Goal: Information Seeking & Learning: Find specific fact

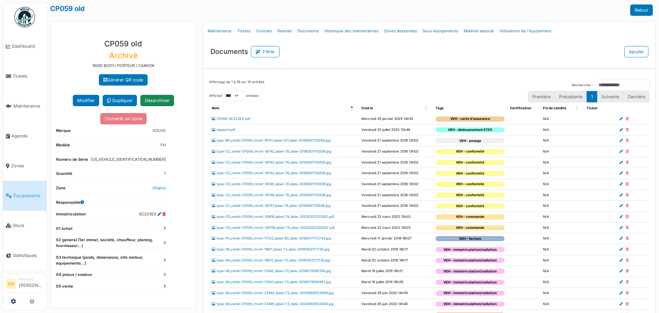
select select "***"
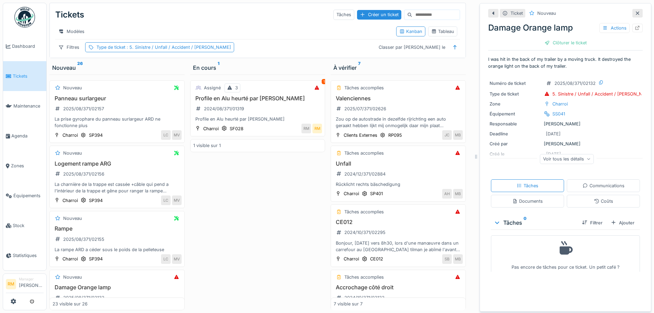
click at [299, 35] on div "Modèles" at bounding box center [223, 31] width 336 height 10
click at [635, 13] on icon at bounding box center [637, 13] width 5 height 4
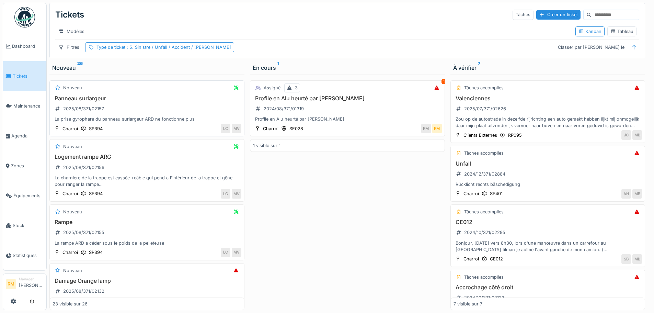
click at [188, 122] on div "La prise gyrophare du panneau surlargeur ARD ne fonctionne plus" at bounding box center [147, 119] width 189 height 7
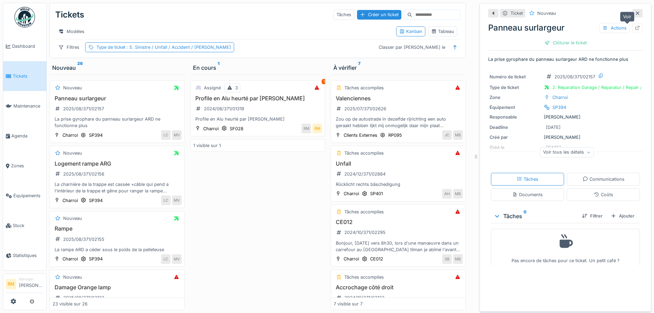
click at [636, 26] on icon at bounding box center [638, 28] width 4 height 4
click at [251, 25] on div "Modèles Kanban Tableau" at bounding box center [257, 31] width 405 height 15
click at [635, 13] on icon at bounding box center [637, 13] width 5 height 4
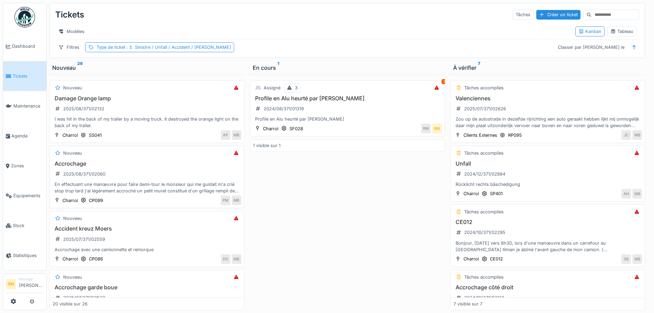
click at [130, 183] on div "Accrochage 2025/08/371/02060 En effectuant une manœuvre pour faire demi-tour le…" at bounding box center [147, 177] width 189 height 34
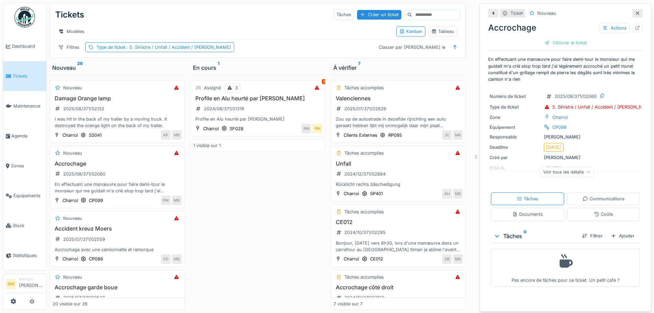
scroll to position [5, 0]
click at [636, 26] on icon at bounding box center [638, 28] width 4 height 4
click at [128, 101] on h3 "Damage Orange lamp" at bounding box center [117, 98] width 129 height 7
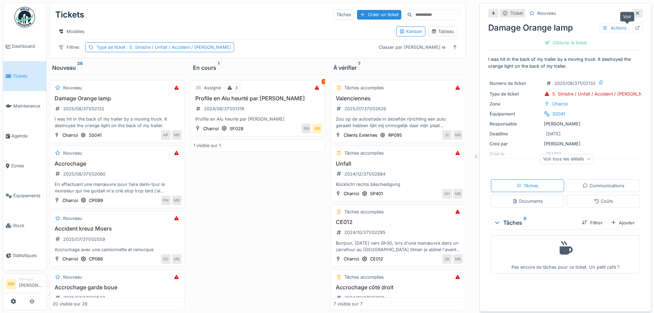
click at [636, 26] on icon at bounding box center [638, 28] width 4 height 4
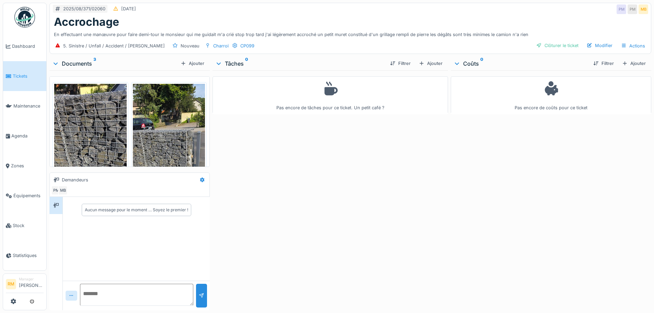
click at [93, 109] on img at bounding box center [90, 162] width 72 height 157
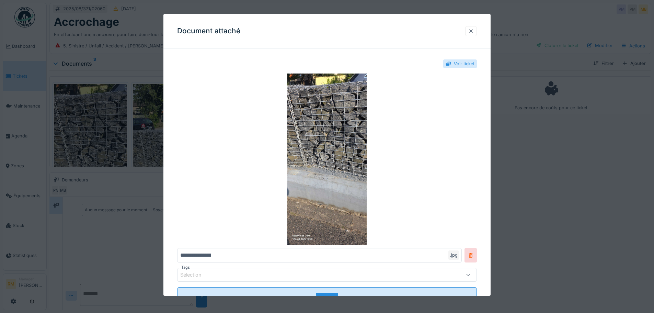
click at [474, 32] on div at bounding box center [470, 31] width 5 height 7
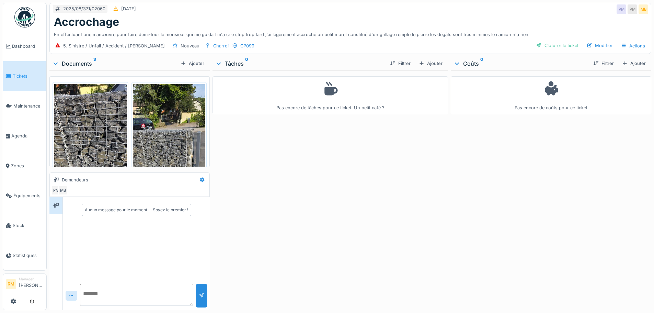
click at [146, 117] on img at bounding box center [169, 162] width 72 height 157
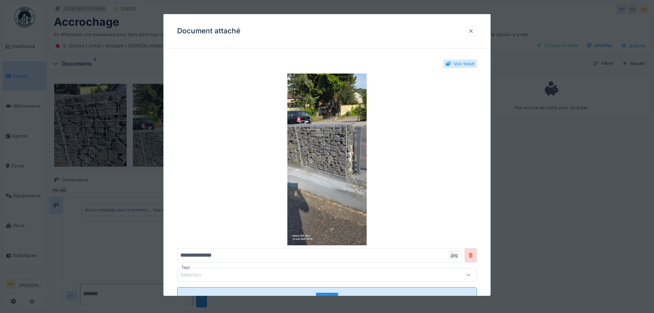
click at [477, 32] on div at bounding box center [471, 31] width 12 height 10
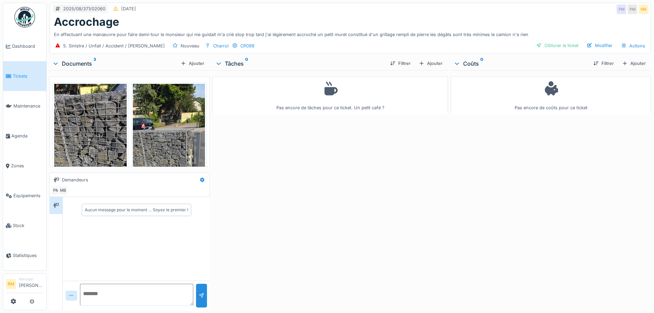
click at [79, 122] on img at bounding box center [90, 162] width 72 height 157
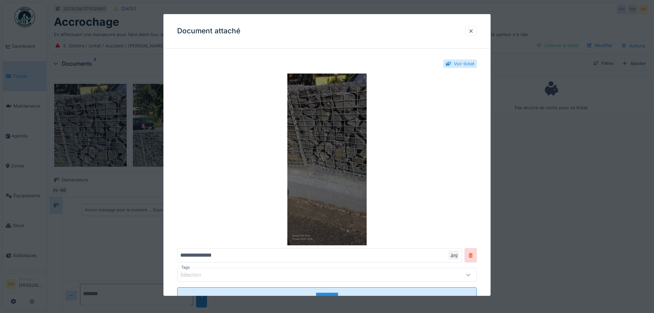
click at [322, 140] on img at bounding box center [327, 159] width 300 height 172
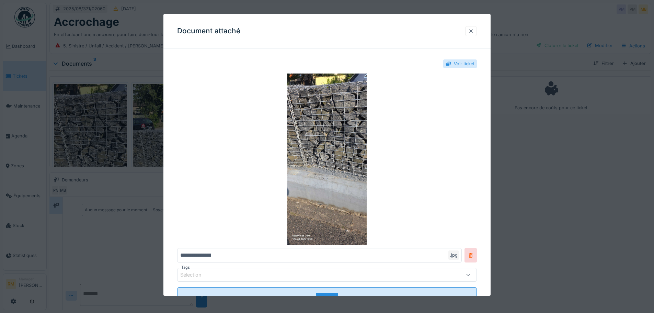
click at [473, 32] on div at bounding box center [470, 31] width 5 height 7
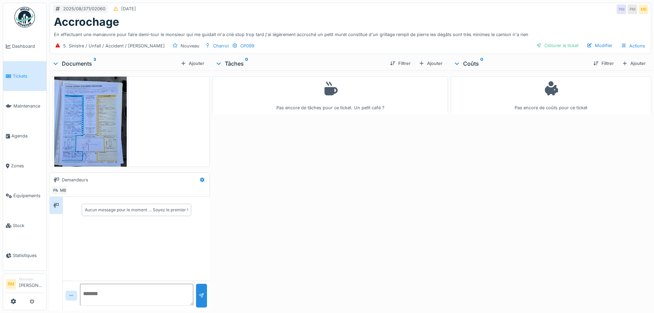
scroll to position [180, 0]
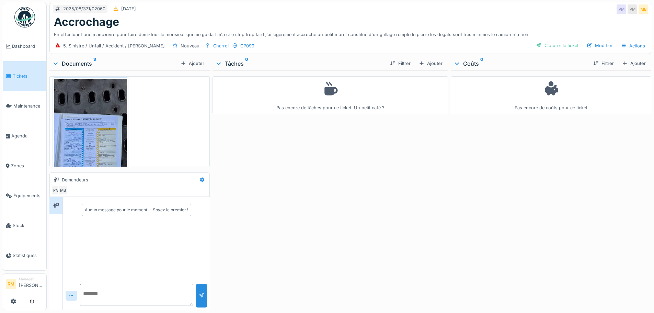
click at [87, 125] on img at bounding box center [90, 157] width 72 height 157
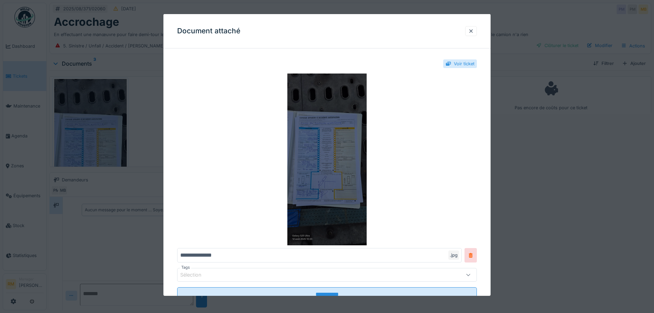
click at [332, 161] on img at bounding box center [327, 159] width 300 height 172
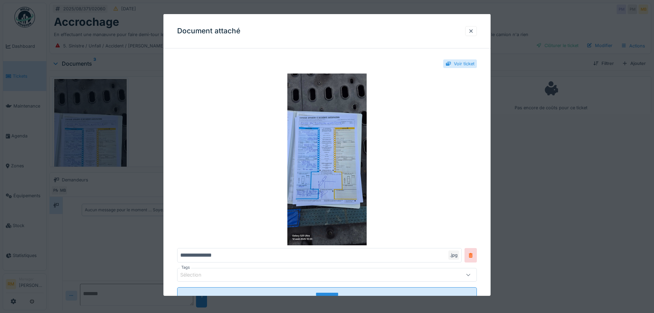
click at [473, 25] on div "Document attaché" at bounding box center [326, 31] width 327 height 34
click at [474, 29] on div at bounding box center [470, 31] width 5 height 7
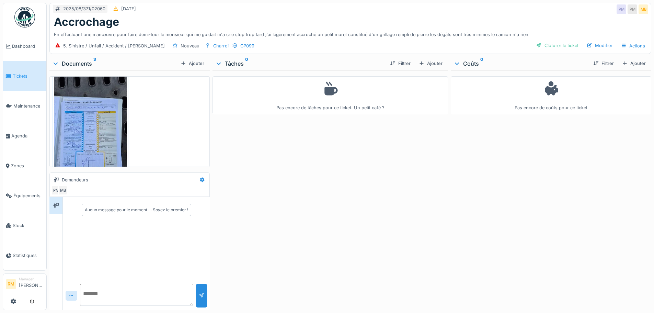
scroll to position [240, 0]
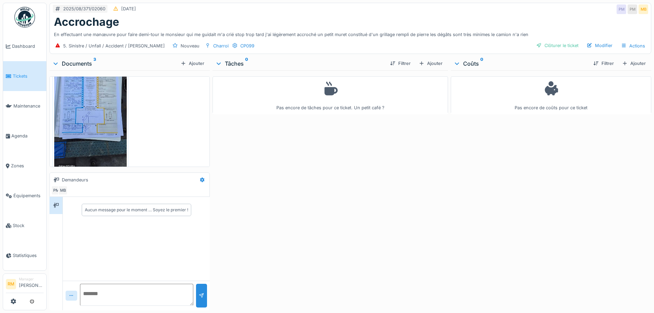
click at [105, 124] on img at bounding box center [90, 96] width 72 height 157
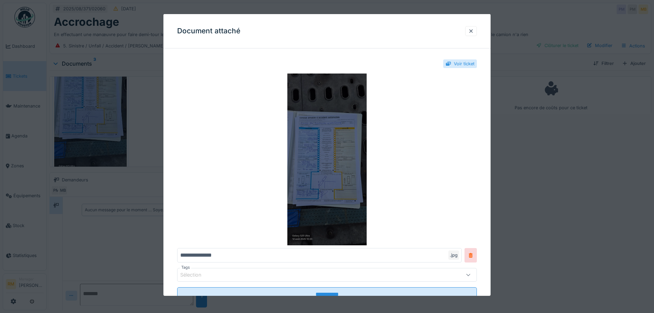
click at [333, 160] on img at bounding box center [327, 159] width 300 height 172
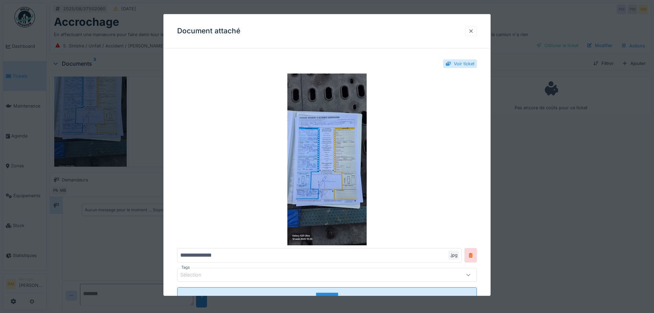
click at [477, 30] on div at bounding box center [471, 31] width 12 height 10
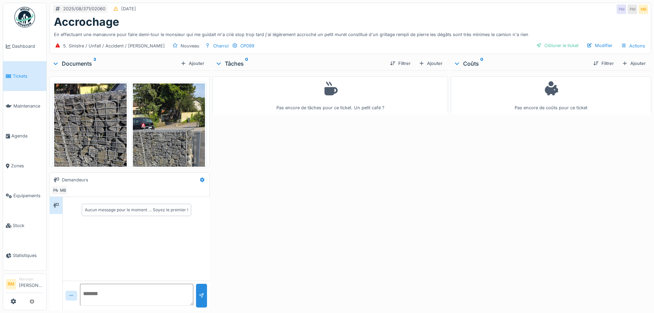
scroll to position [0, 0]
click at [91, 125] on img at bounding box center [90, 162] width 72 height 157
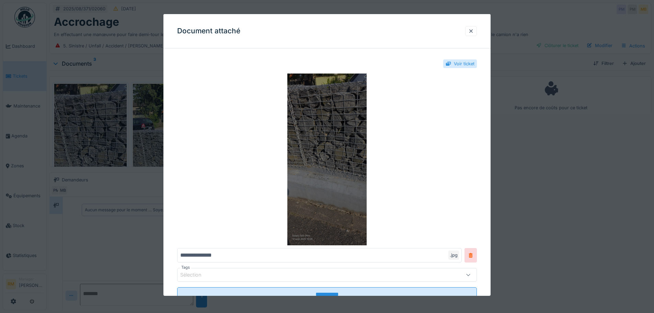
click at [339, 132] on img at bounding box center [327, 159] width 300 height 172
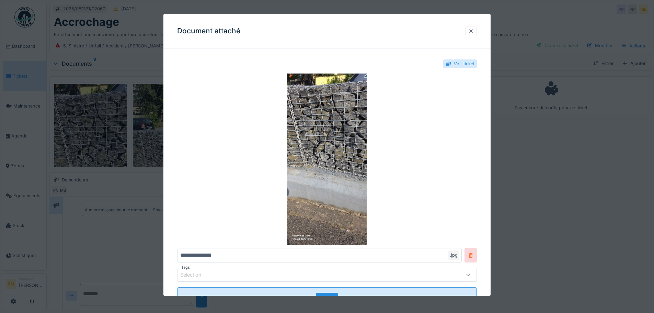
click at [474, 33] on div at bounding box center [470, 31] width 5 height 7
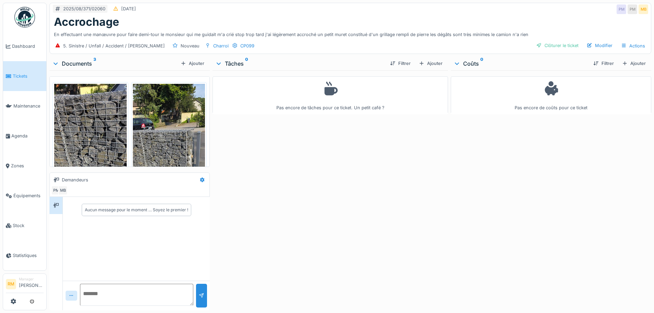
click at [162, 117] on img at bounding box center [169, 162] width 72 height 157
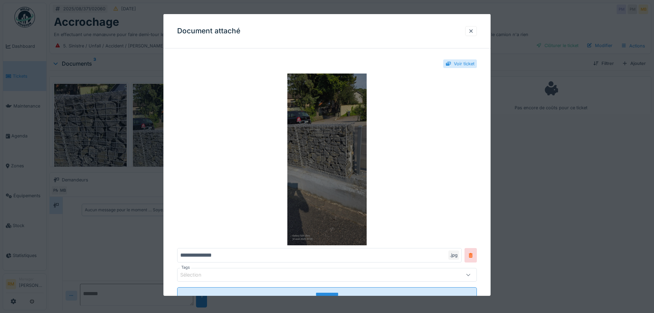
click at [360, 145] on img at bounding box center [327, 159] width 300 height 172
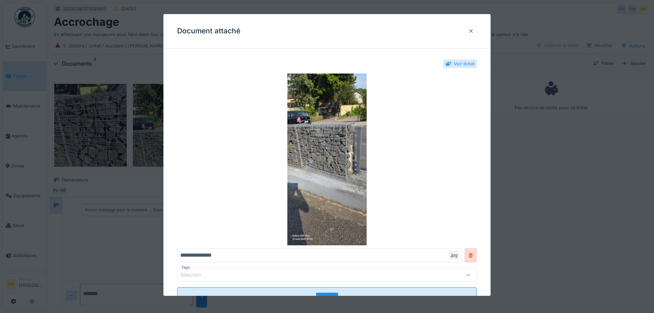
click at [477, 29] on div at bounding box center [471, 31] width 12 height 10
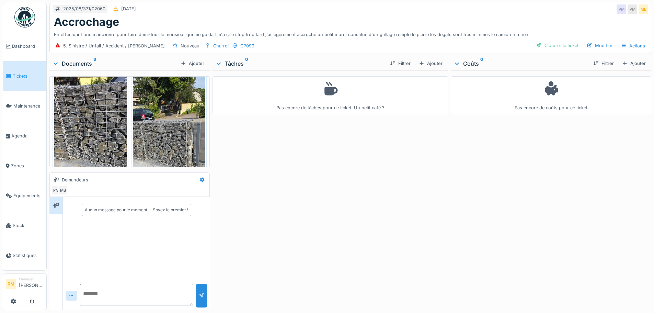
scroll to position [8, 0]
click at [591, 42] on div "Modifier" at bounding box center [599, 45] width 31 height 9
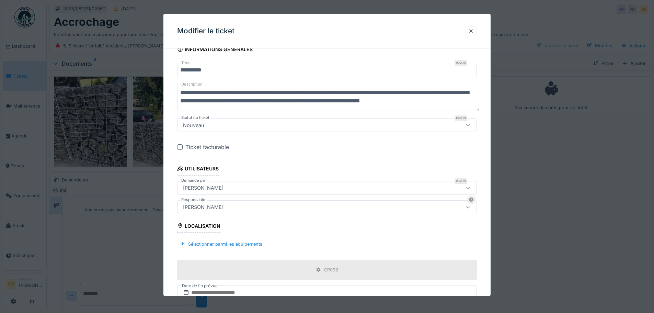
scroll to position [126, 0]
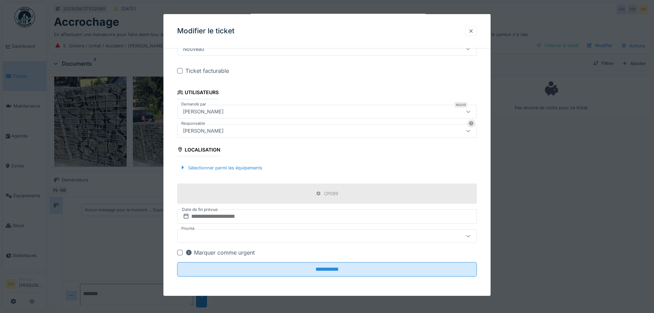
click at [474, 31] on div at bounding box center [470, 31] width 5 height 7
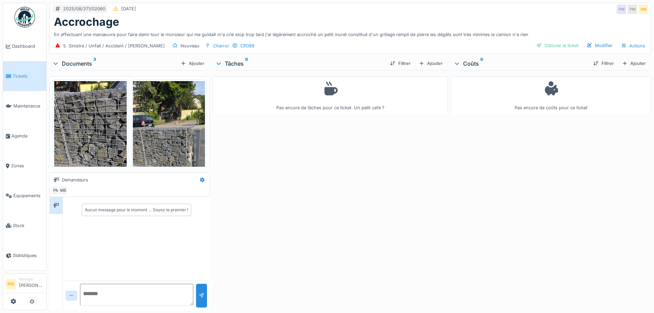
scroll to position [0, 0]
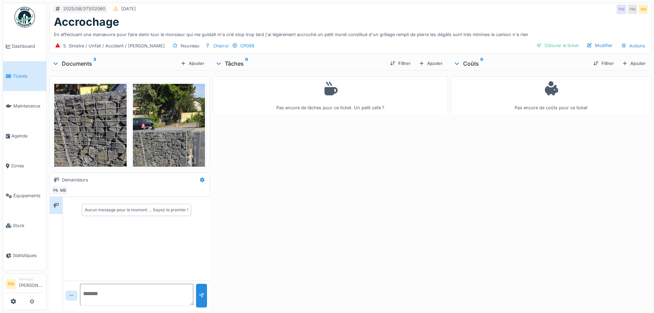
click at [87, 123] on img at bounding box center [90, 162] width 72 height 157
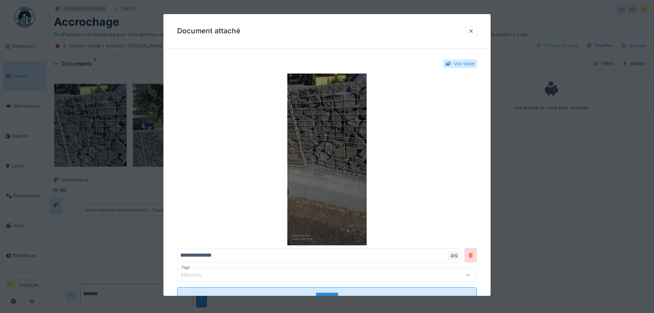
drag, startPoint x: 324, startPoint y: 186, endPoint x: 335, endPoint y: 159, distance: 29.6
click at [335, 159] on img at bounding box center [327, 159] width 300 height 172
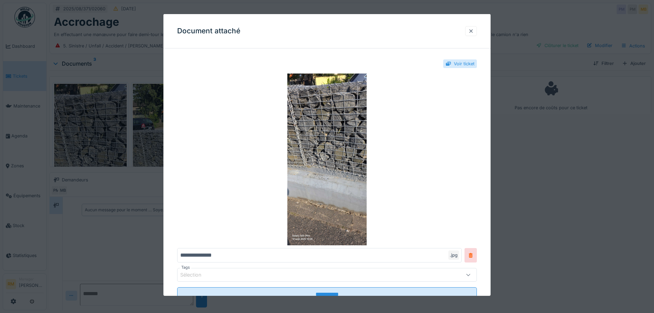
click at [474, 30] on div at bounding box center [470, 31] width 5 height 7
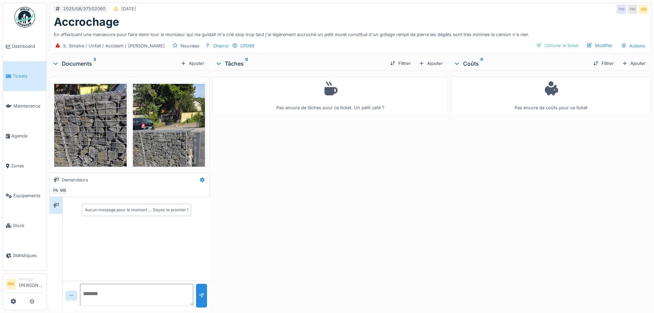
click at [173, 131] on img at bounding box center [169, 162] width 72 height 157
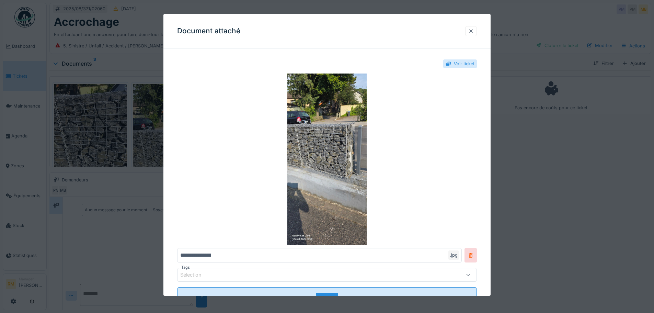
click at [477, 30] on div at bounding box center [471, 31] width 12 height 10
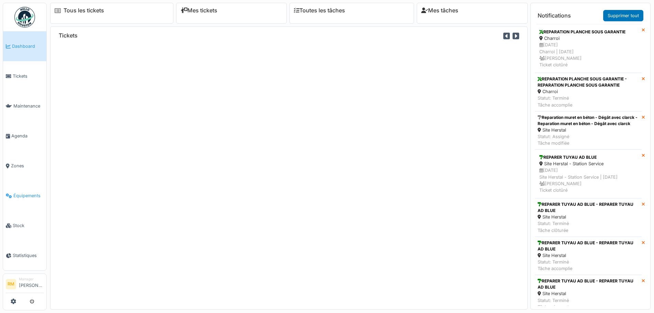
click at [20, 192] on span "Équipements" at bounding box center [28, 195] width 30 height 7
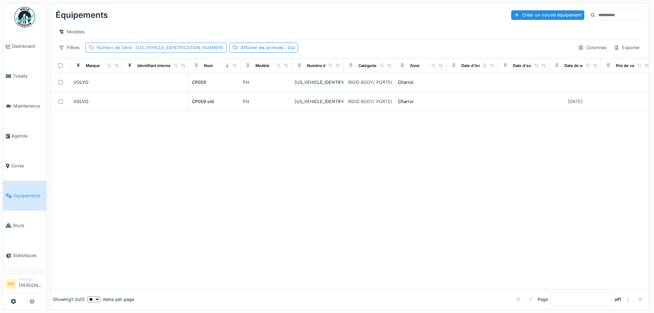
click at [137, 50] on span ": [US_VEHICLE_IDENTIFICATION_NUMBER]" at bounding box center [178, 47] width 92 height 5
click at [170, 70] on div "Supprimer" at bounding box center [164, 70] width 35 height 9
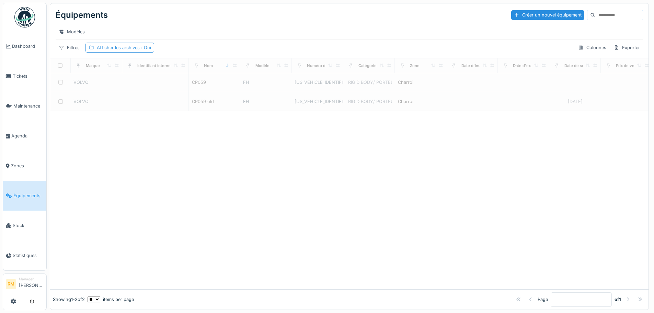
click at [133, 51] on div "Afficher les archivés : Oui" at bounding box center [124, 47] width 54 height 7
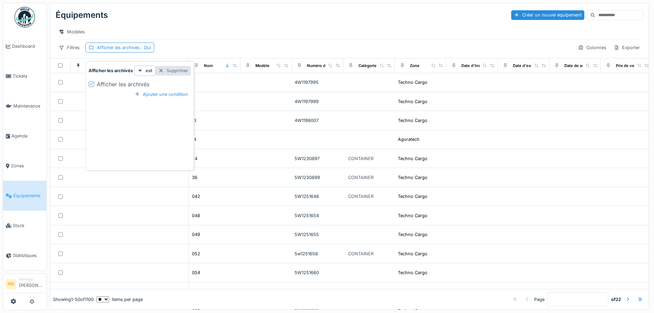
click at [183, 69] on div "Supprimer" at bounding box center [173, 70] width 35 height 9
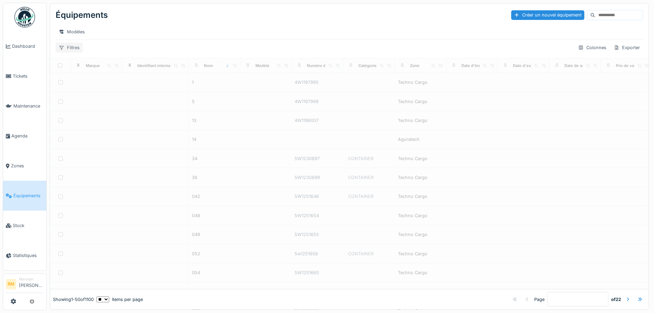
click at [63, 50] on icon at bounding box center [61, 48] width 4 height 4
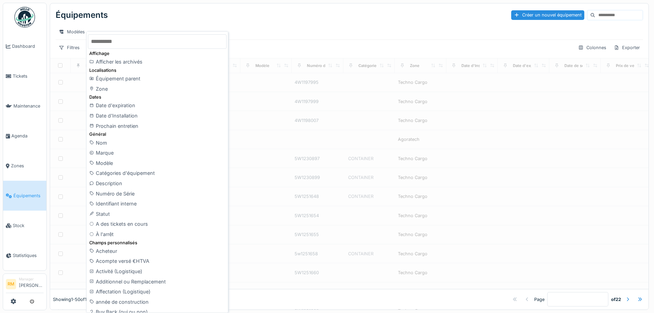
click at [113, 41] on input "text" at bounding box center [157, 41] width 139 height 14
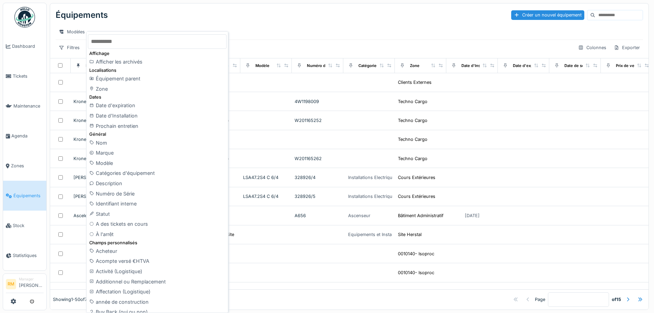
click at [139, 23] on div "Équipements Créer un nouvel équipement" at bounding box center [350, 15] width 588 height 18
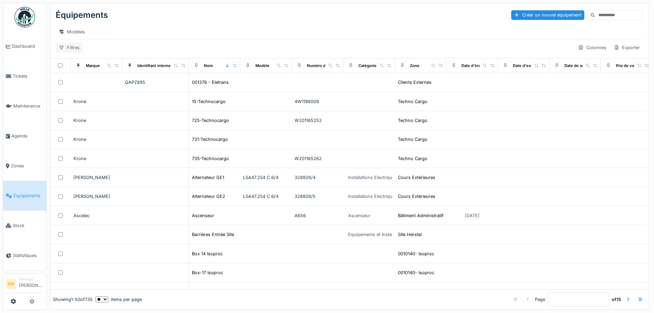
click at [73, 52] on div "Filtres" at bounding box center [69, 48] width 27 height 10
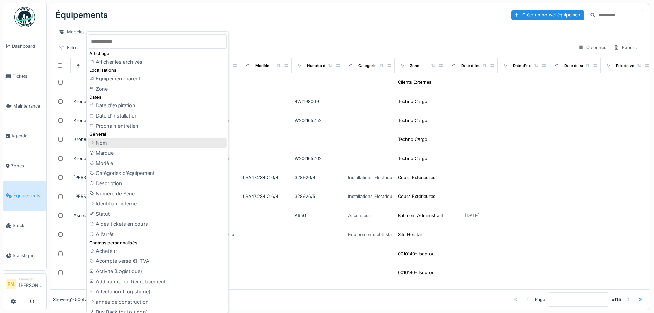
click at [100, 143] on div "Nom" at bounding box center [157, 143] width 139 height 10
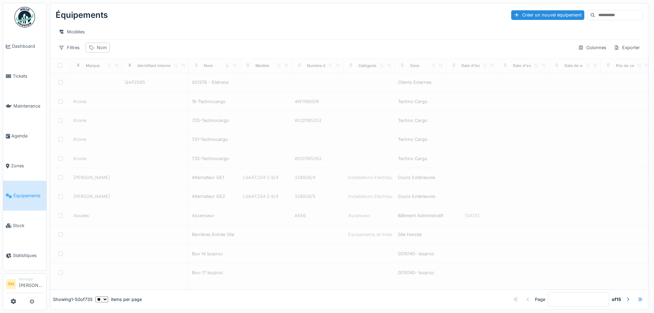
click at [101, 51] on div "Nom" at bounding box center [102, 47] width 10 height 7
click at [115, 85] on input "Nom" at bounding box center [124, 92] width 71 height 14
type input "*****"
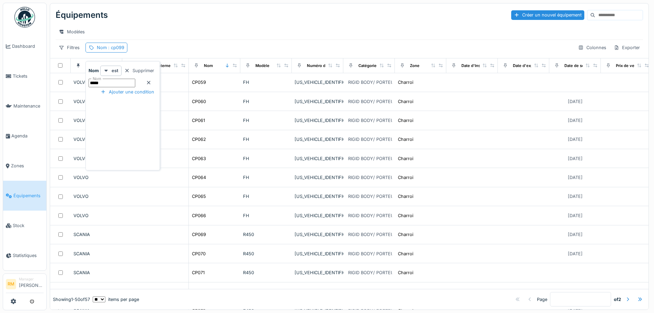
click at [127, 87] on input "*****" at bounding box center [112, 83] width 47 height 9
click at [166, 32] on div "Modèles" at bounding box center [350, 32] width 588 height 10
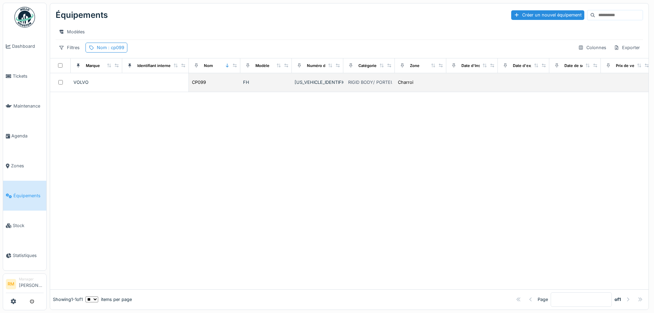
click at [208, 84] on div "CP099" at bounding box center [215, 82] width 46 height 7
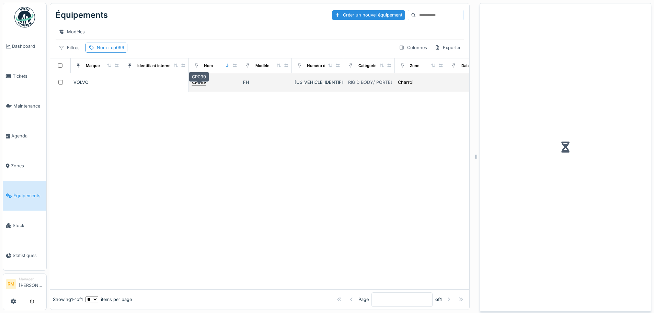
click at [203, 86] on div "CP099" at bounding box center [199, 82] width 14 height 7
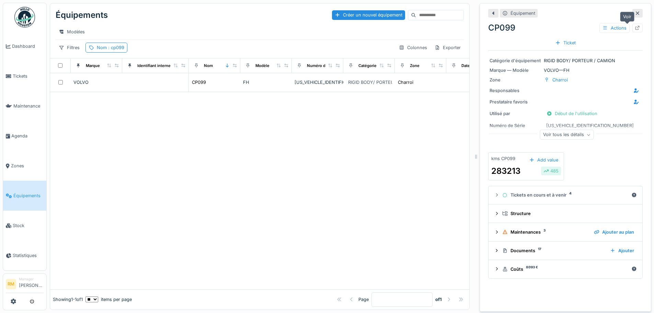
click at [635, 29] on icon at bounding box center [637, 28] width 5 height 4
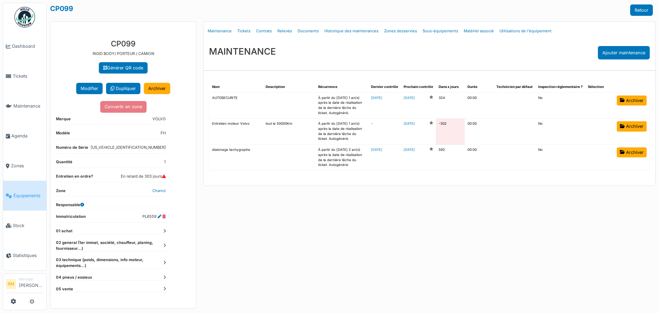
drag, startPoint x: 142, startPoint y: 215, endPoint x: 156, endPoint y: 215, distance: 13.4
click at [156, 215] on dl "Immatriculation PL6559" at bounding box center [111, 218] width 110 height 9
copy dd "PL6559"
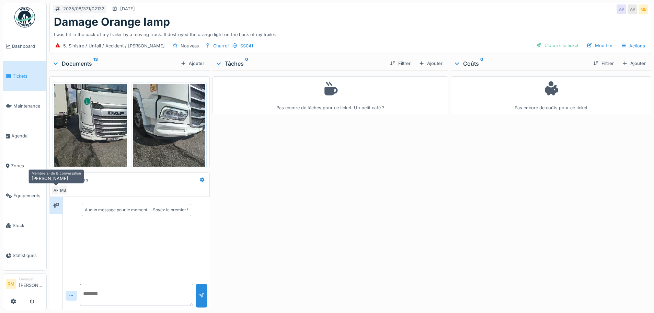
click at [56, 189] on div "AP" at bounding box center [56, 190] width 10 height 10
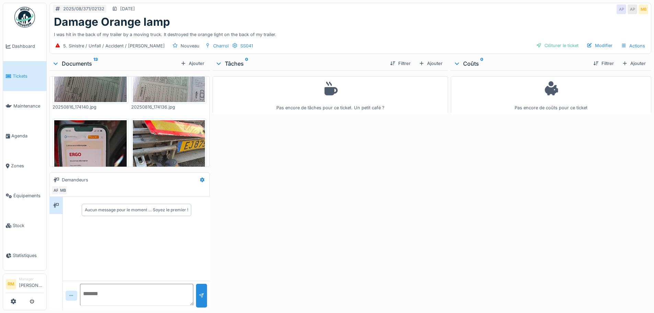
scroll to position [343, 0]
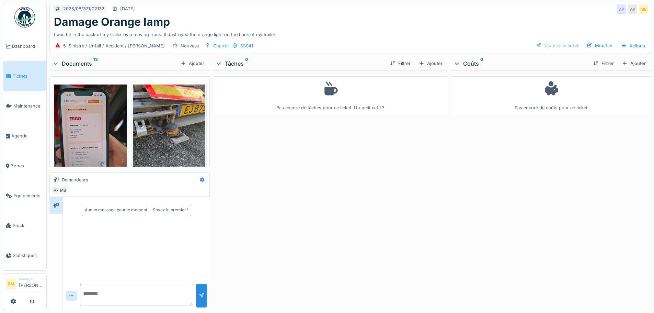
click at [162, 116] on img at bounding box center [169, 132] width 72 height 96
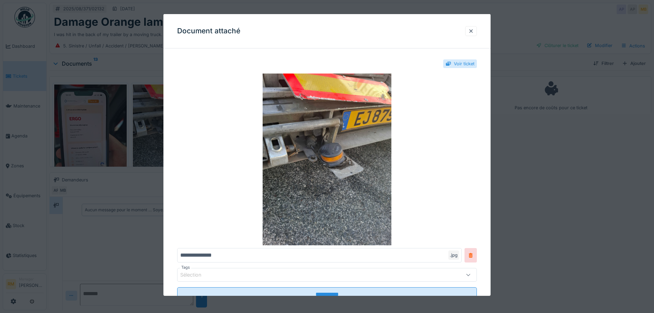
click at [466, 31] on div "Document attaché" at bounding box center [326, 31] width 327 height 34
click at [470, 30] on div at bounding box center [471, 31] width 12 height 10
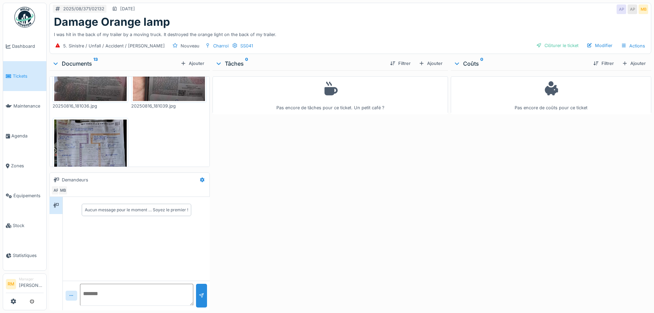
scroll to position [685, 0]
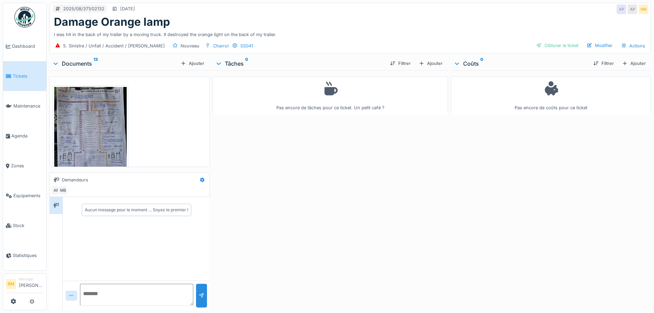
click at [100, 119] on img at bounding box center [90, 135] width 72 height 96
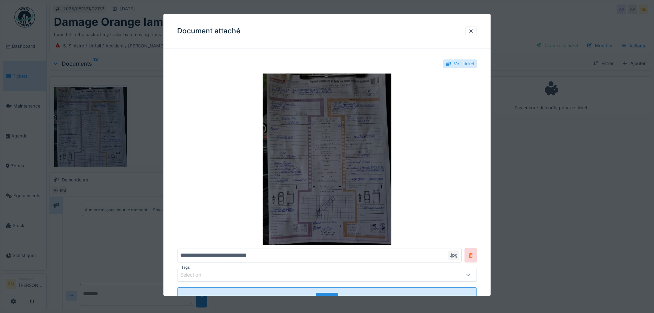
click at [338, 171] on img at bounding box center [327, 159] width 300 height 172
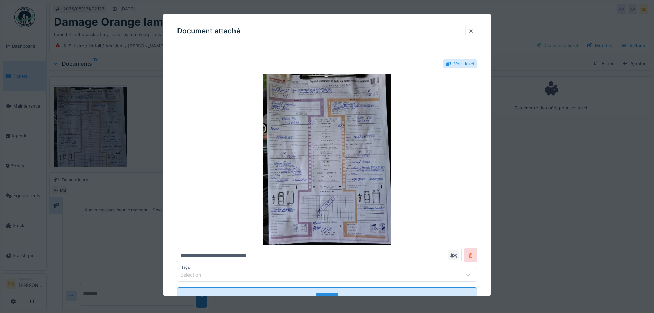
click at [474, 30] on div at bounding box center [470, 31] width 5 height 7
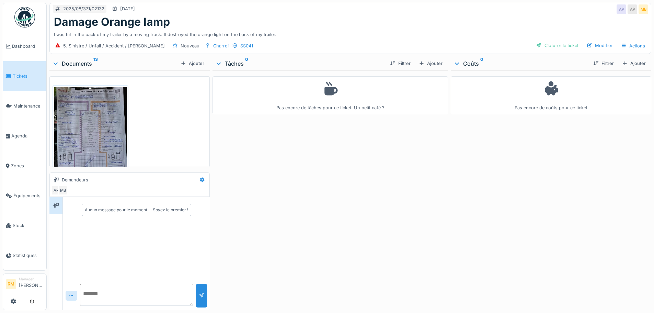
click at [78, 124] on img at bounding box center [90, 135] width 72 height 96
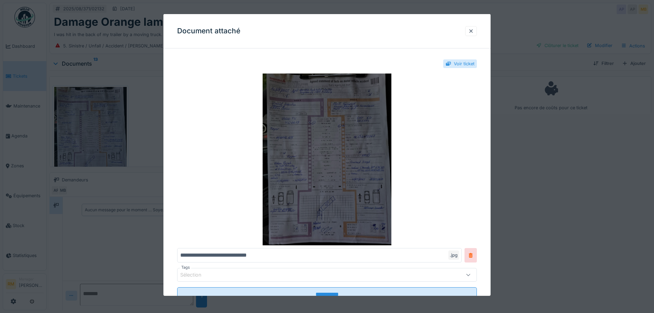
click at [310, 185] on img at bounding box center [327, 159] width 300 height 172
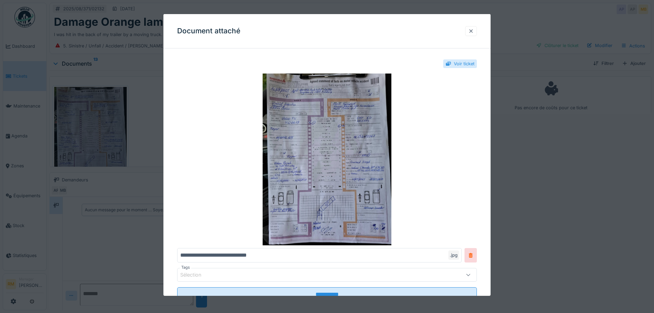
click at [472, 32] on div at bounding box center [470, 31] width 5 height 7
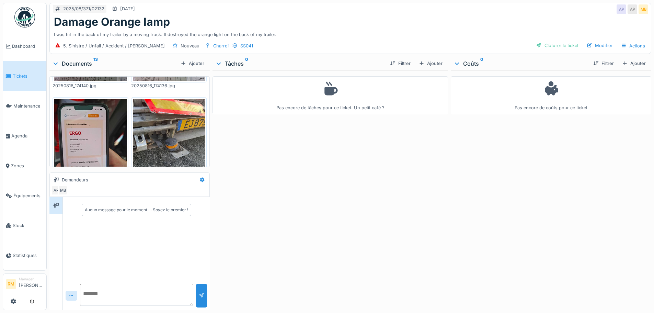
scroll to position [336, 0]
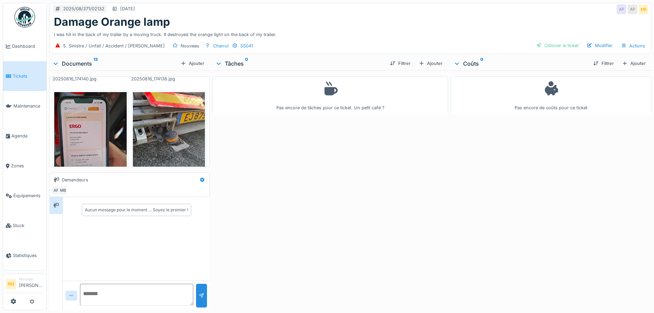
click at [88, 126] on img at bounding box center [90, 140] width 72 height 96
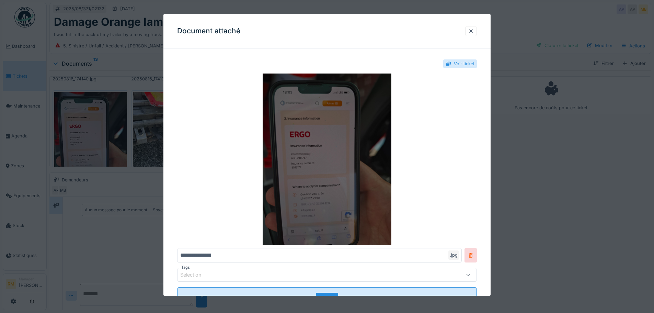
click at [293, 146] on img at bounding box center [327, 159] width 300 height 172
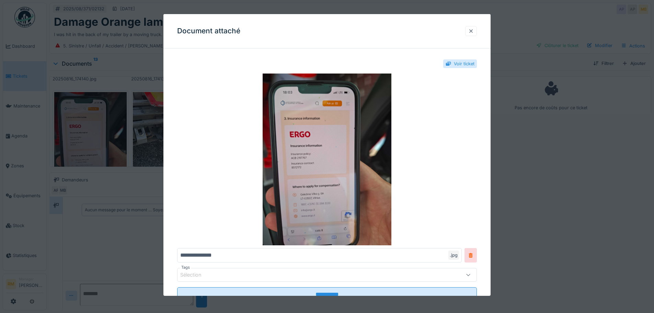
click at [474, 31] on div at bounding box center [470, 31] width 5 height 7
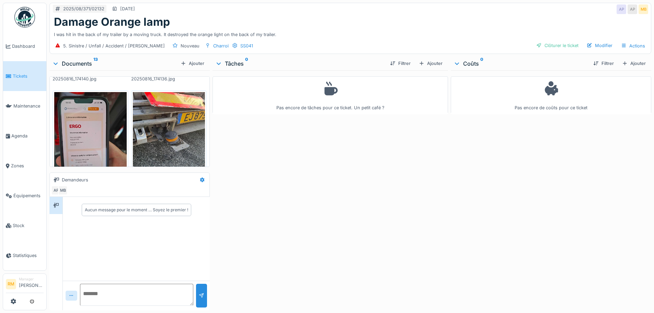
click at [170, 122] on img at bounding box center [169, 140] width 72 height 96
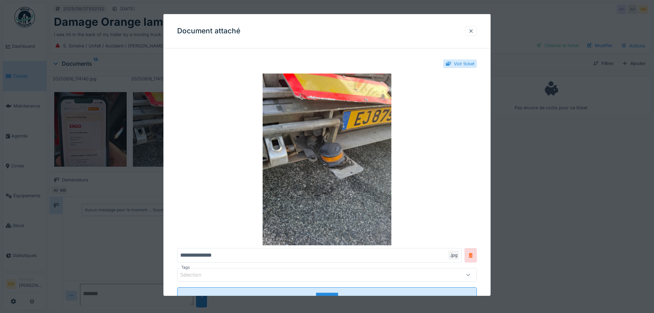
click at [474, 30] on div at bounding box center [470, 31] width 5 height 7
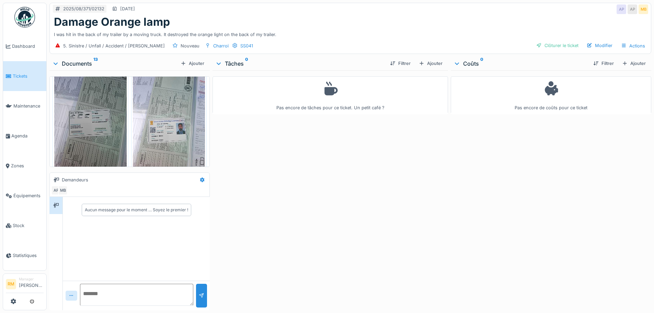
scroll to position [103, 0]
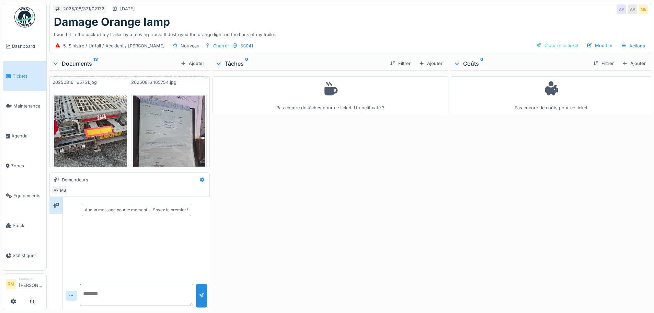
click at [109, 125] on img at bounding box center [90, 143] width 72 height 96
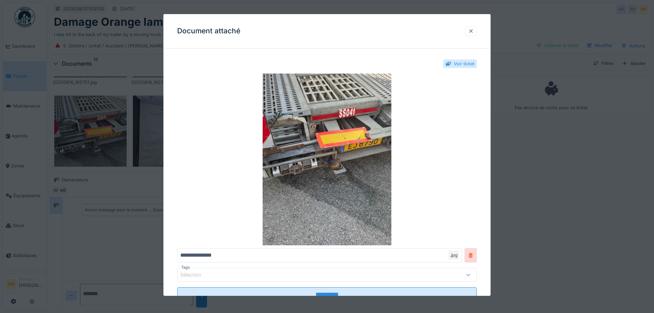
click at [472, 30] on div at bounding box center [470, 31] width 5 height 7
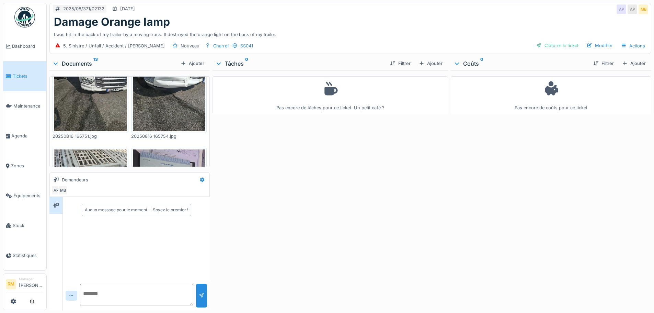
scroll to position [0, 0]
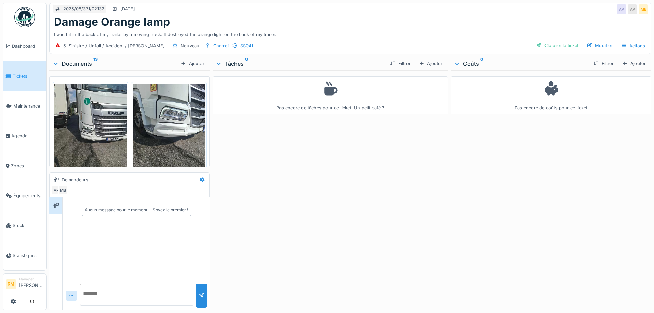
click at [98, 123] on img at bounding box center [90, 132] width 72 height 96
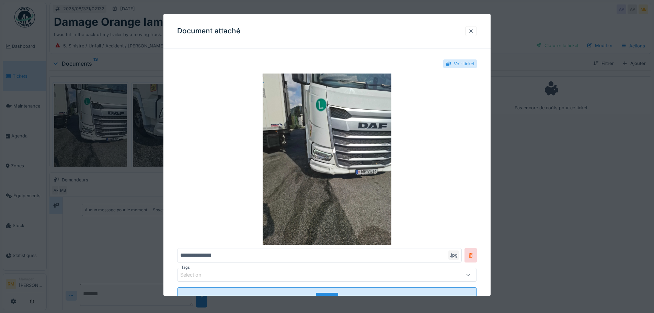
click at [472, 31] on div at bounding box center [470, 31] width 5 height 7
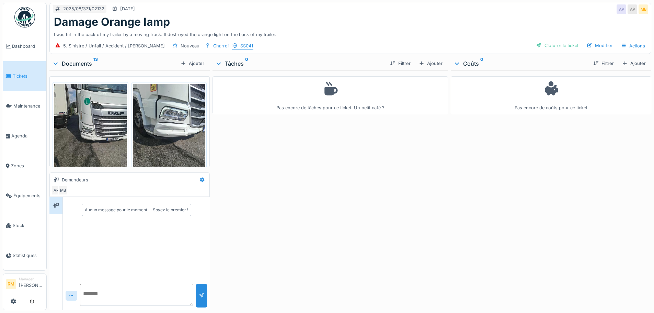
click at [240, 45] on div "SS041" at bounding box center [246, 46] width 13 height 7
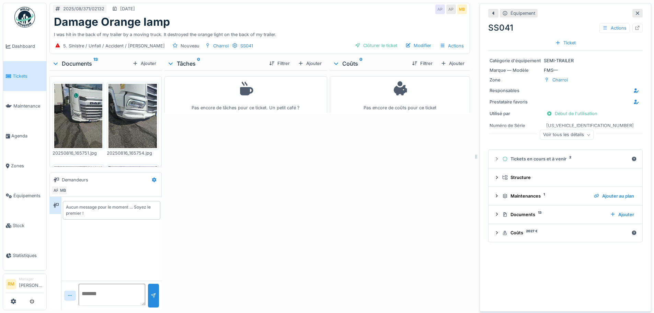
scroll to position [5, 0]
click at [635, 11] on icon at bounding box center [637, 13] width 5 height 4
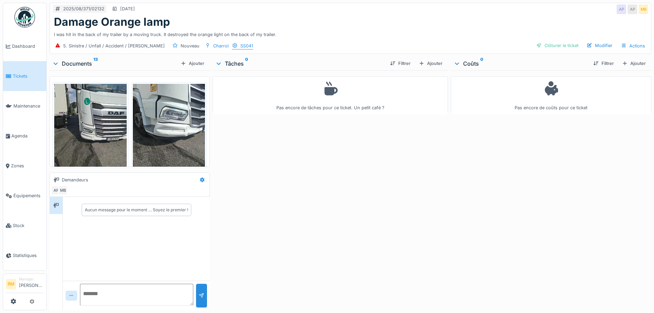
click at [240, 43] on div "SS041" at bounding box center [246, 46] width 13 height 7
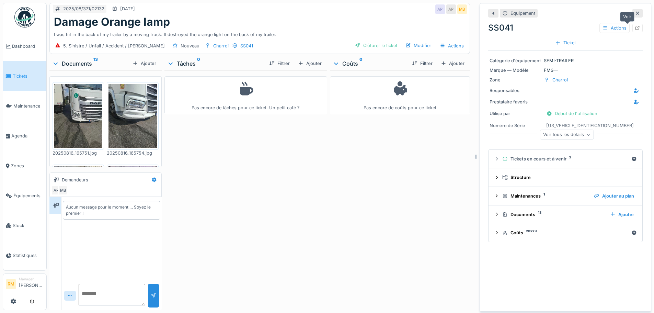
click at [635, 26] on icon at bounding box center [637, 28] width 5 height 4
click at [246, 148] on div "Pas encore de tâches pour ce ticket. Un petit café ?" at bounding box center [245, 188] width 163 height 237
click at [633, 9] on div at bounding box center [638, 13] width 10 height 9
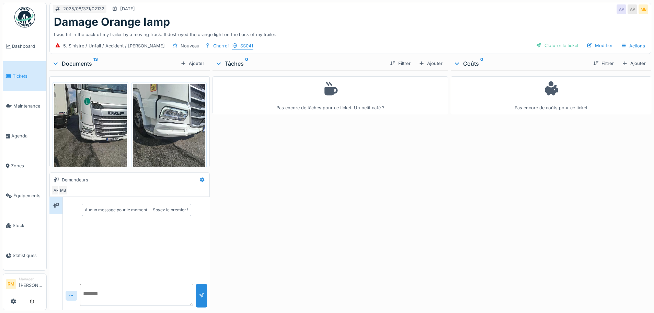
click at [240, 43] on div "SS041" at bounding box center [246, 46] width 13 height 7
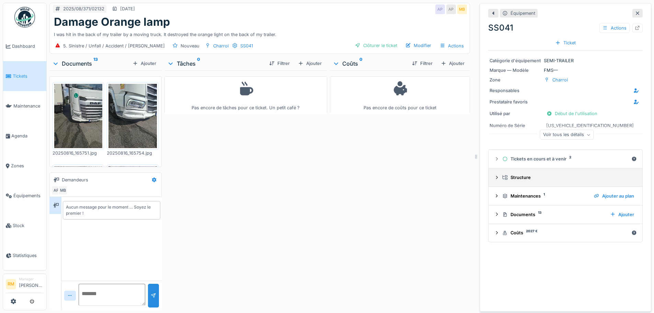
click at [526, 174] on div "Structure" at bounding box center [568, 177] width 132 height 7
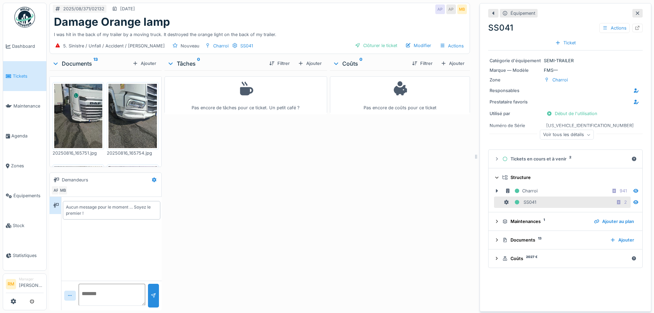
click at [526, 174] on div "Structure" at bounding box center [568, 177] width 132 height 7
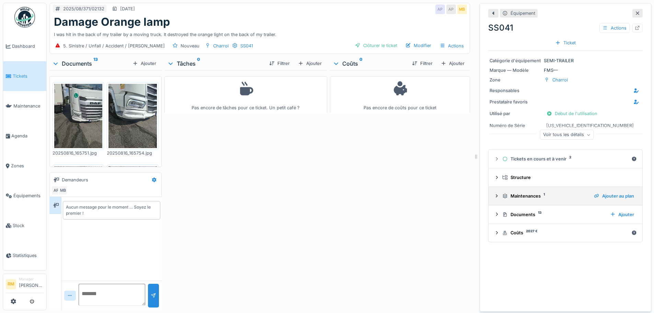
click at [526, 191] on div "Maintenances 1 Ajouter au plan" at bounding box center [565, 195] width 143 height 9
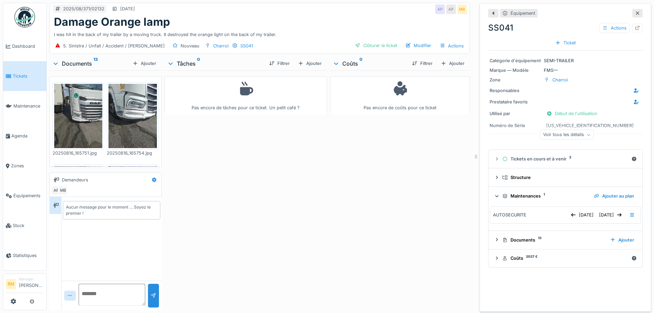
click at [526, 191] on div "Maintenances 1 Ajouter au plan" at bounding box center [565, 195] width 143 height 9
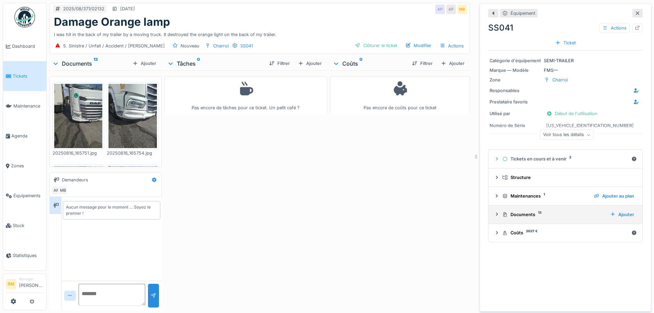
click at [524, 208] on summary "Documents 13 Ajouter" at bounding box center [565, 214] width 148 height 13
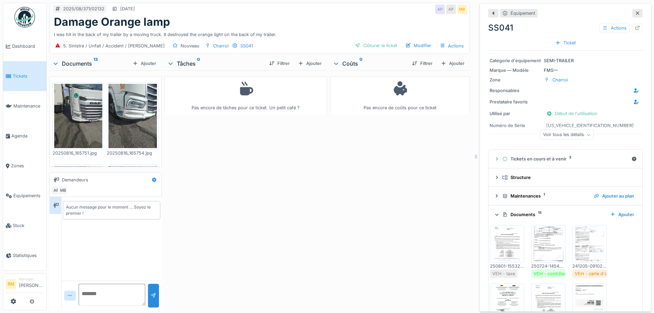
click at [525, 211] on div "Documents 13" at bounding box center [553, 214] width 102 height 7
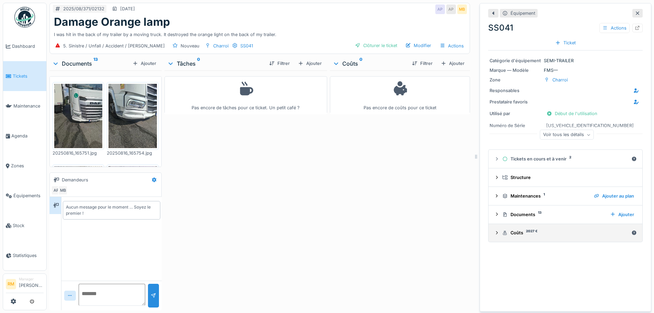
click at [535, 229] on div "Coûts 2027 €" at bounding box center [565, 232] width 126 height 7
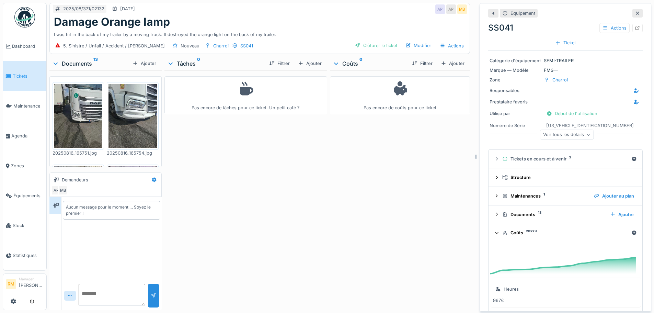
click at [535, 229] on div "Coûts 2027 €" at bounding box center [565, 232] width 126 height 7
click at [633, 24] on div at bounding box center [638, 28] width 10 height 9
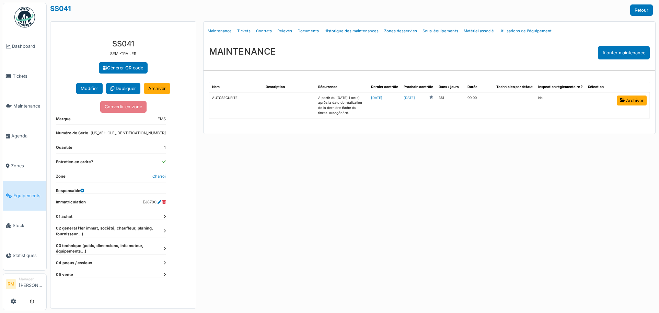
drag, startPoint x: 143, startPoint y: 202, endPoint x: 157, endPoint y: 201, distance: 13.8
click at [157, 201] on dd "EJ8790" at bounding box center [154, 202] width 23 height 6
copy dd "EJ8790"
drag, startPoint x: 143, startPoint y: 202, endPoint x: 160, endPoint y: 201, distance: 17.2
click at [160, 201] on dd "EJ8790" at bounding box center [154, 202] width 23 height 6
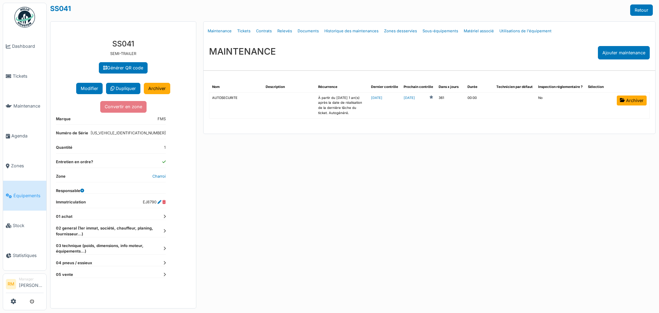
copy dd "EJ8790"
